Goal: Task Accomplishment & Management: Manage account settings

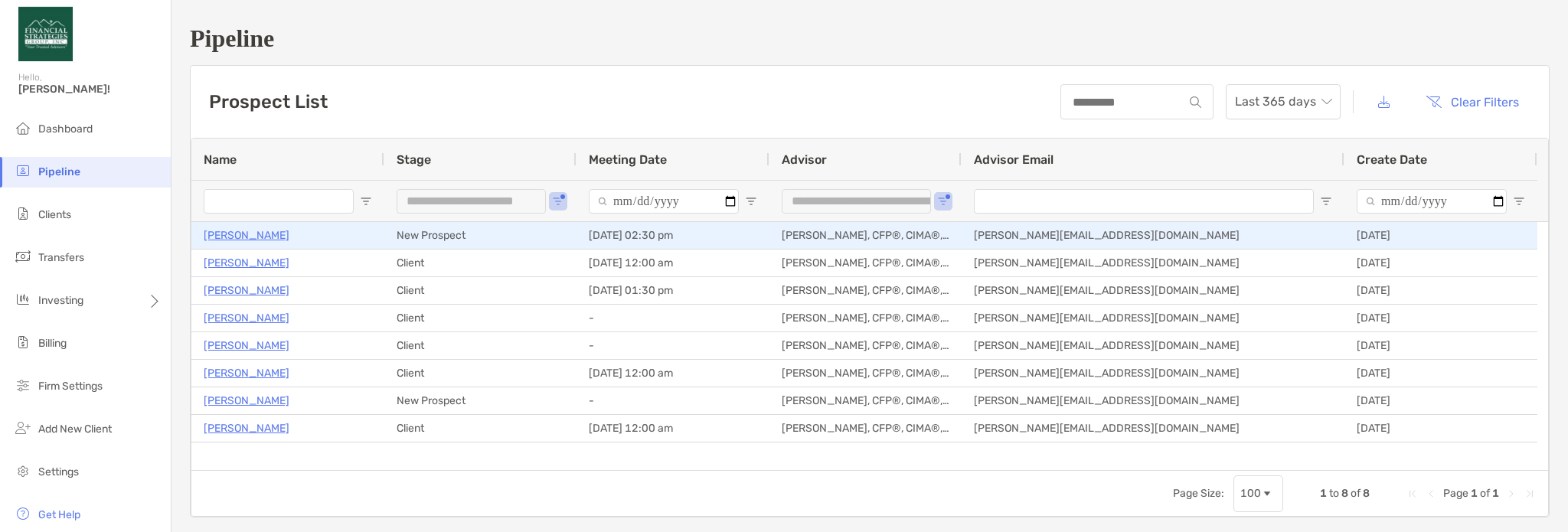
click at [257, 235] on p "[PERSON_NAME]" at bounding box center [246, 235] width 86 height 19
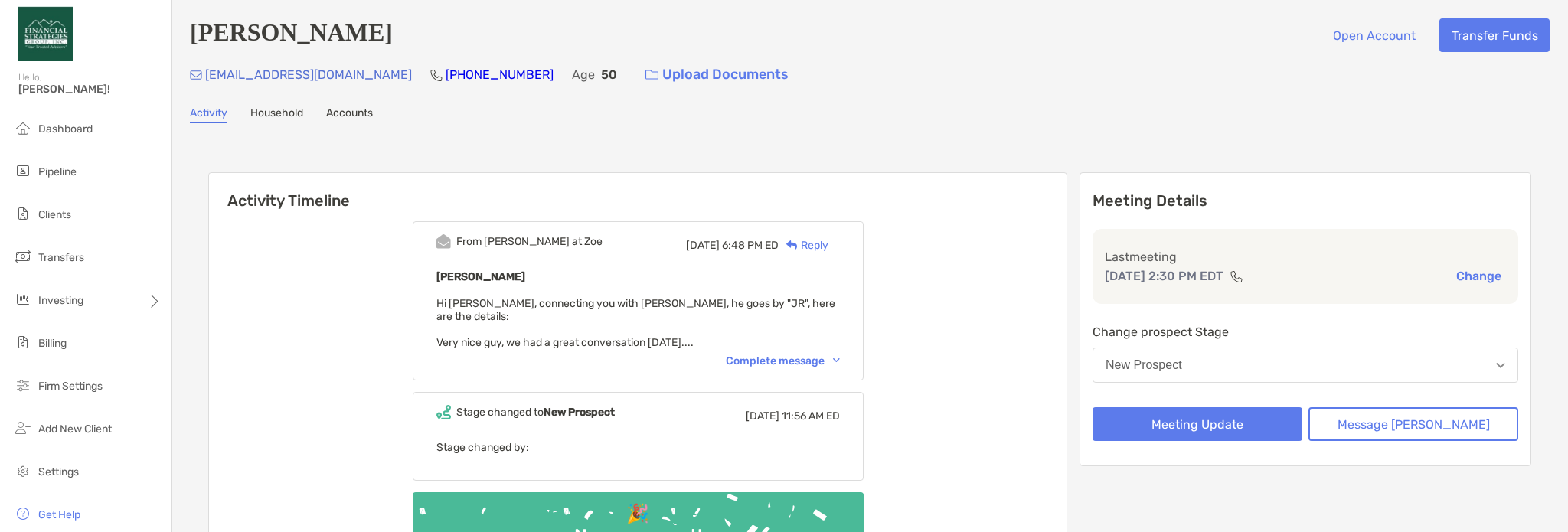
click at [291, 107] on link "Household" at bounding box center [277, 115] width 53 height 17
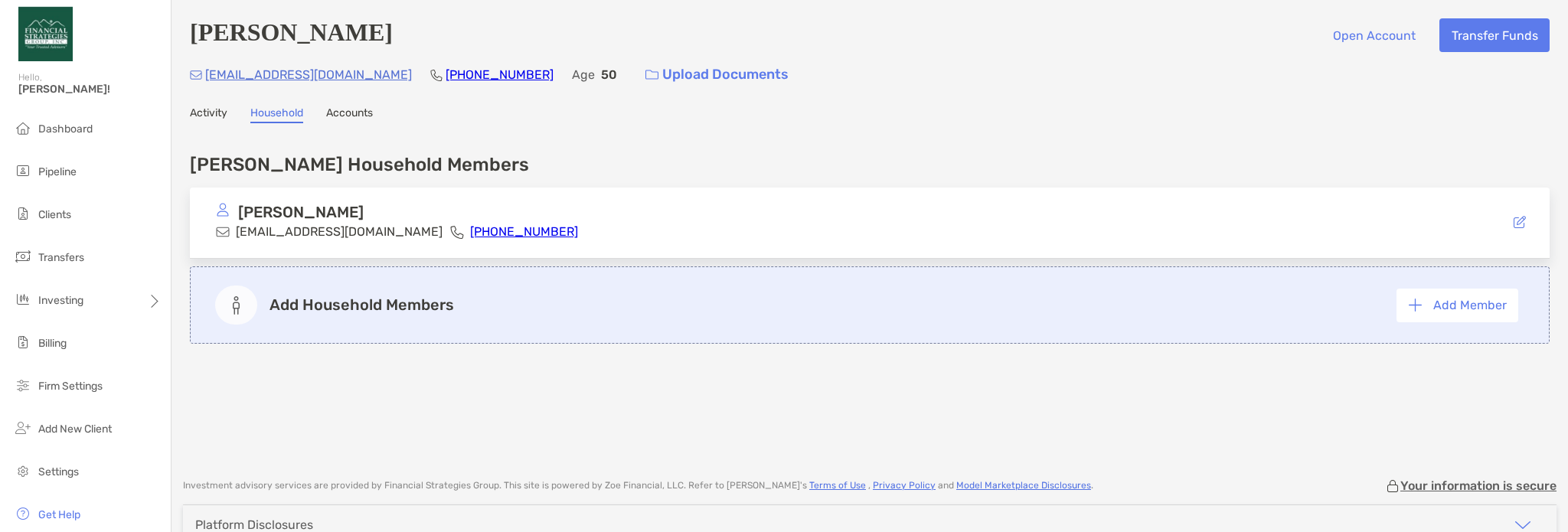
click at [371, 119] on link "Accounts" at bounding box center [349, 115] width 46 height 17
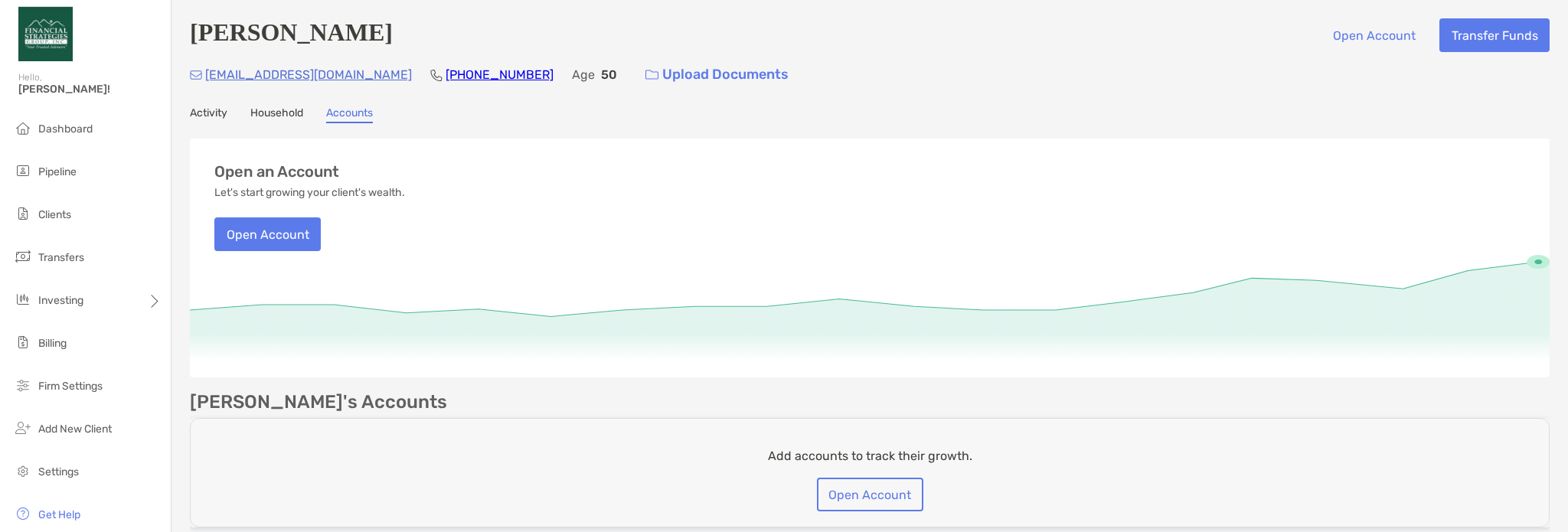
click at [204, 118] on link "Activity" at bounding box center [209, 115] width 38 height 17
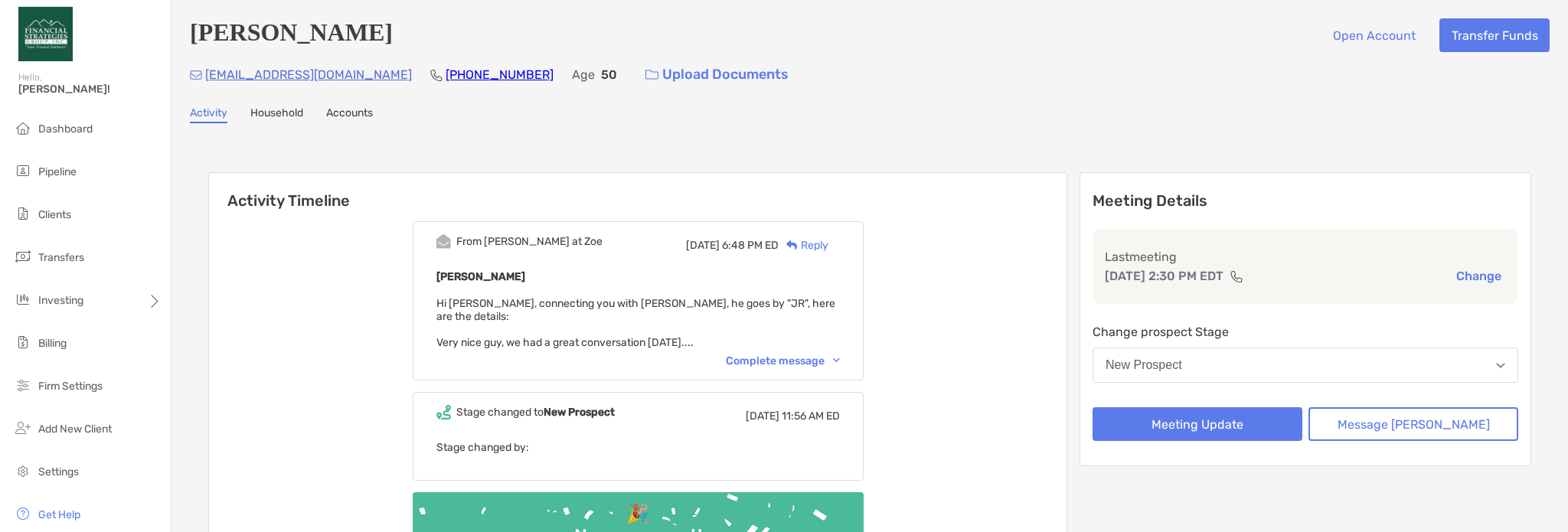
click at [811, 354] on div "Complete message" at bounding box center [782, 361] width 114 height 13
